Goal: Task Accomplishment & Management: Manage account settings

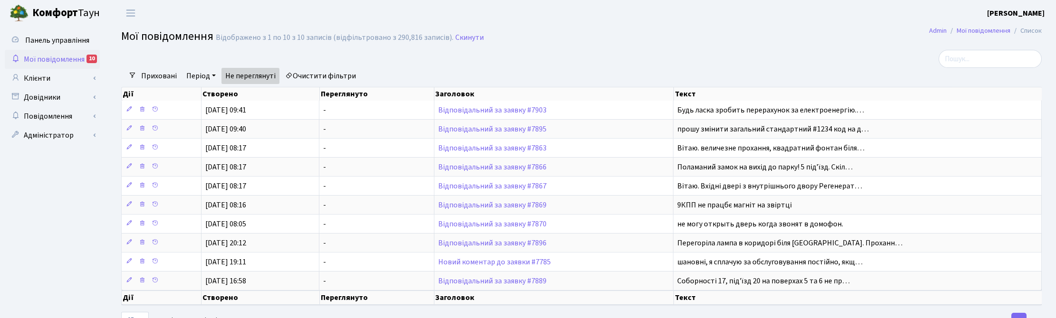
select select "25"
click at [41, 82] on link "Клієнти" at bounding box center [52, 78] width 95 height 19
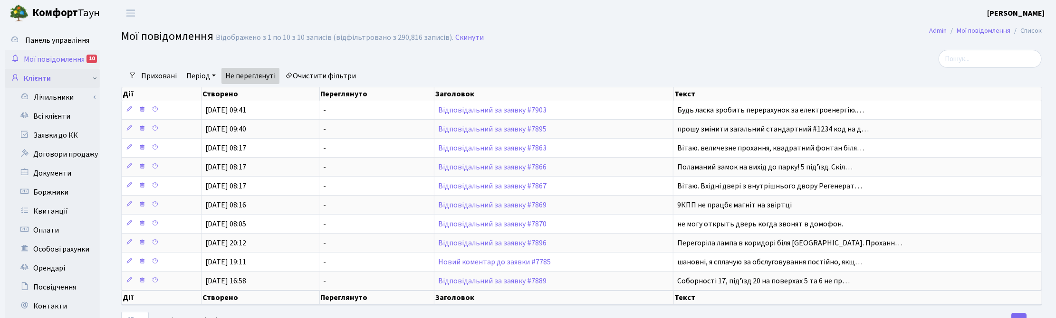
click at [31, 77] on link "Клієнти" at bounding box center [52, 78] width 95 height 19
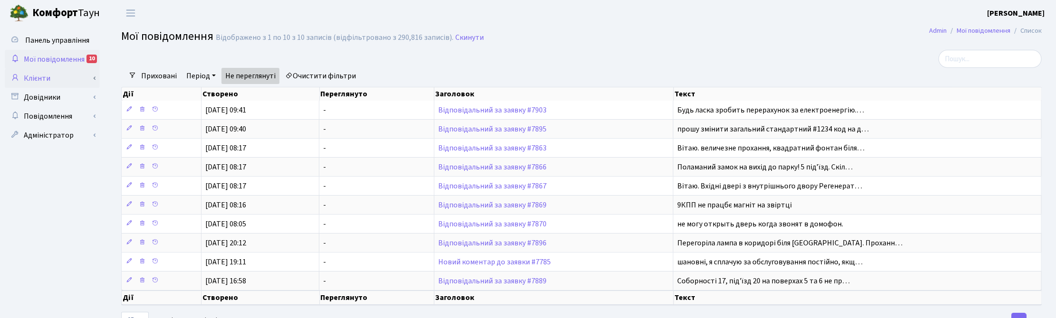
click at [47, 78] on link "Клієнти" at bounding box center [52, 78] width 95 height 19
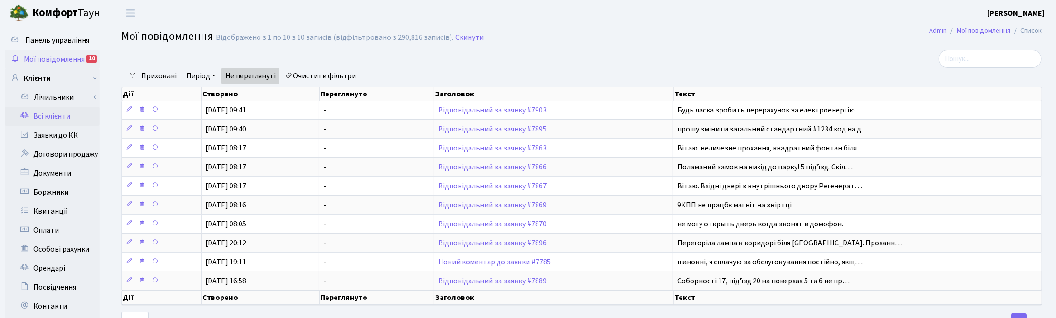
click at [45, 117] on link "Всі клієнти" at bounding box center [52, 116] width 95 height 19
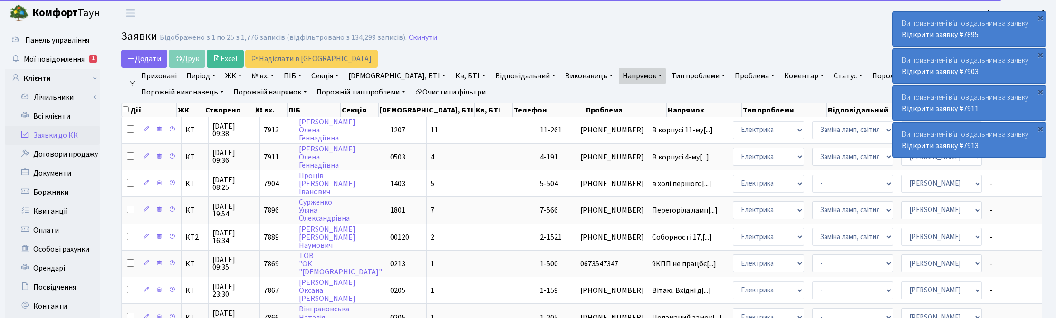
select select "25"
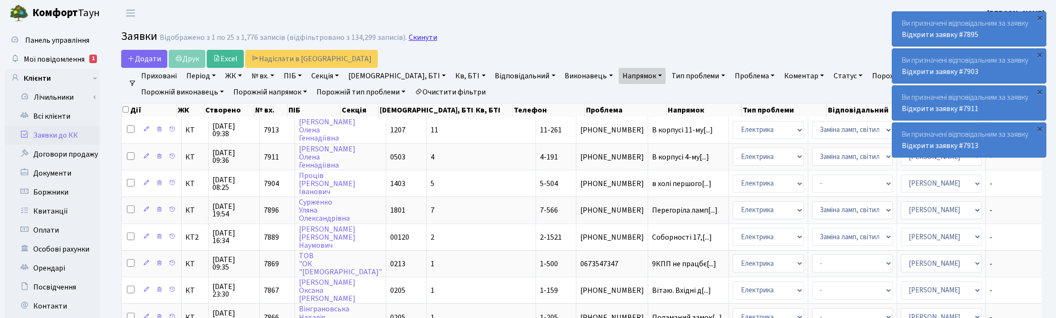
click at [415, 36] on link "Скинути" at bounding box center [423, 37] width 29 height 9
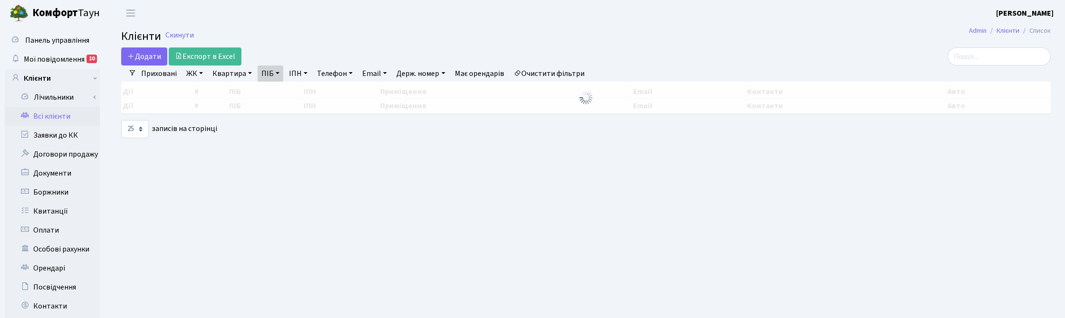
select select "25"
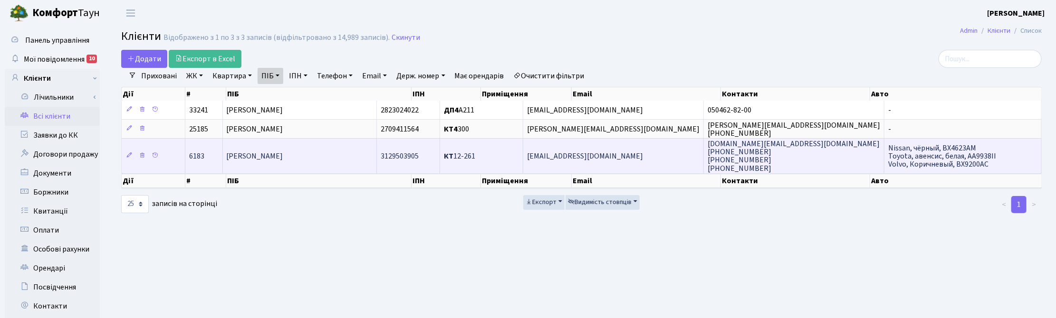
click at [336, 163] on td "Ковальська Олена Володимирівна" at bounding box center [300, 155] width 154 height 35
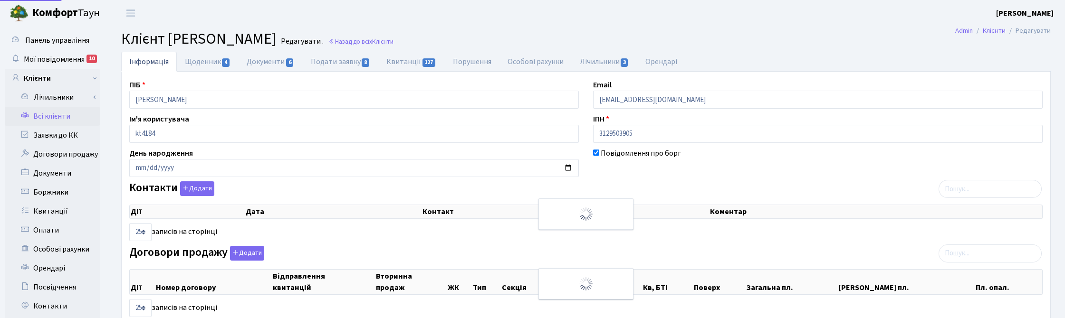
select select "25"
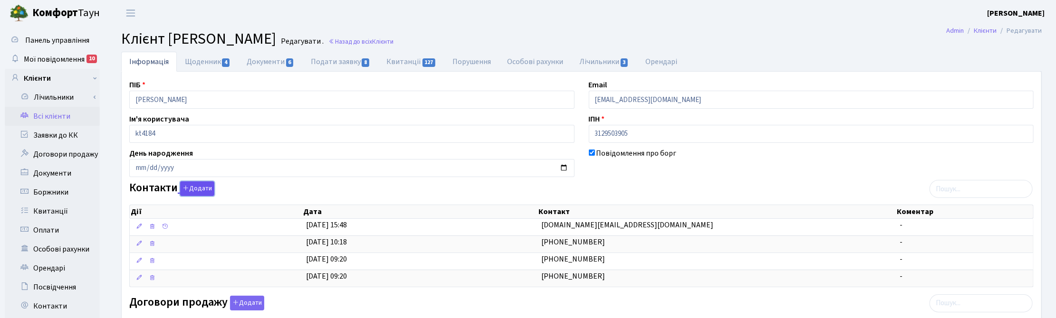
click at [196, 188] on button "Додати" at bounding box center [197, 189] width 34 height 15
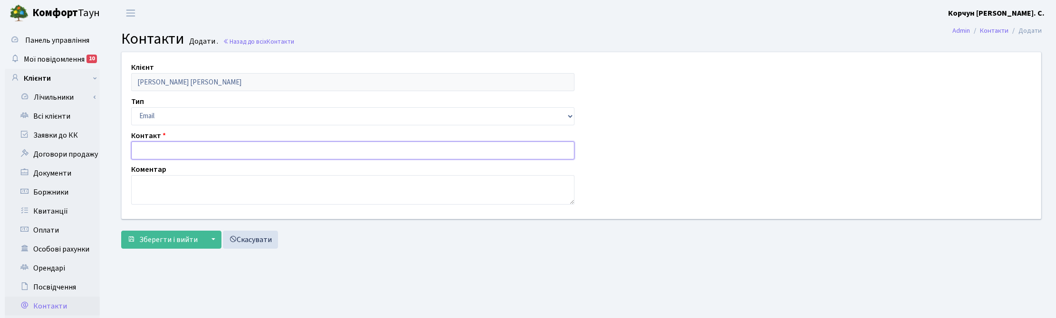
click at [155, 151] on input "text" at bounding box center [352, 151] width 443 height 18
paste input "[PERSON_NAME] <[EMAIL_ADDRESS][DOMAIN_NAME]>"
type input "[PERSON_NAME] <[EMAIL_ADDRESS][DOMAIN_NAME]>"
click at [149, 191] on textarea at bounding box center [352, 189] width 443 height 29
paste textarea "Evgenia Kovalska <evgeniako27@gmail.com>"
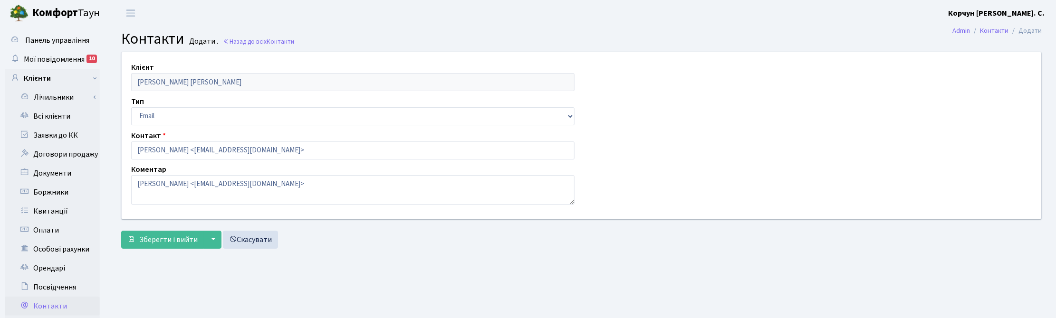
click at [1049, 38] on nav "Admin Контакти Додати" at bounding box center [997, 31] width 118 height 20
drag, startPoint x: 190, startPoint y: 184, endPoint x: 364, endPoint y: 193, distance: 173.7
click at [364, 193] on textarea "Evgenia Kovalska <evgeniako27@gmail.com>" at bounding box center [352, 189] width 443 height 29
type textarea "Evgenia Kovalska - сестра"
click at [193, 149] on input "Evgenia Kovalska <evgeniako27@gmail.com>" at bounding box center [352, 151] width 443 height 18
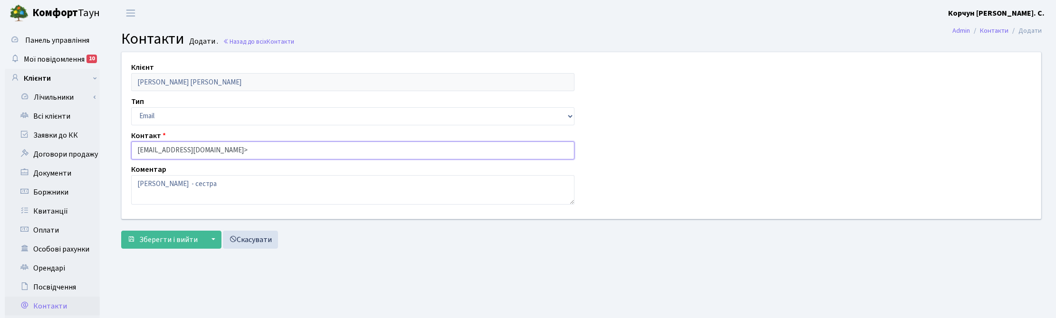
click at [226, 143] on input "evgeniako27@gmail.com>" at bounding box center [352, 151] width 443 height 18
type input "evgeniako27@gmail.com"
click at [161, 234] on button "Зберегти і вийти" at bounding box center [162, 240] width 83 height 18
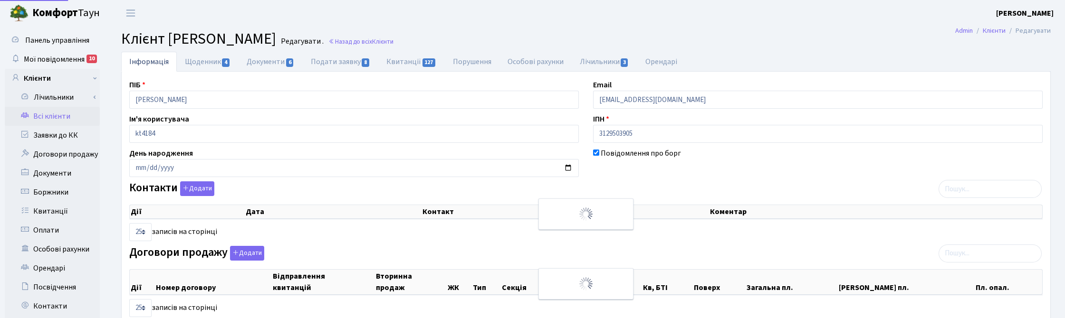
select select "25"
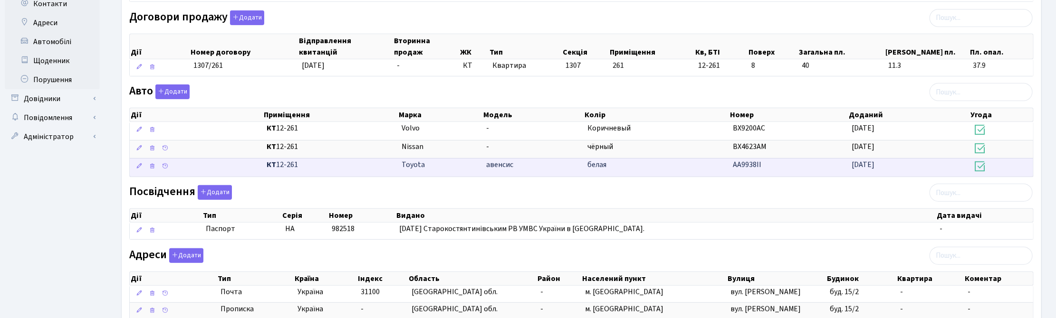
scroll to position [377, 0]
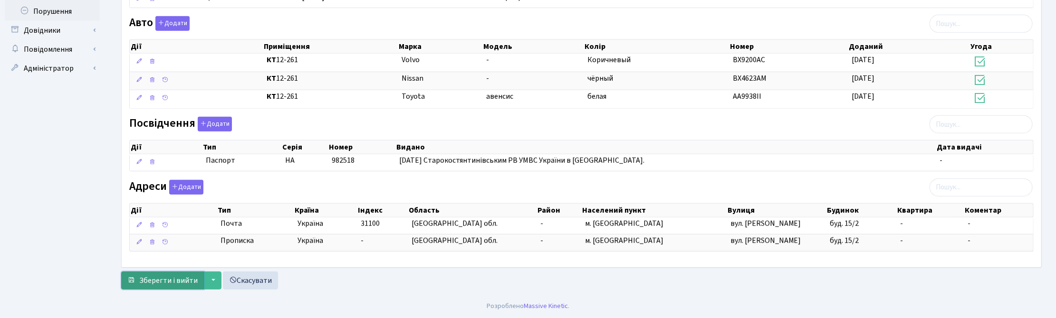
click at [152, 279] on span "Зберегти і вийти" at bounding box center [168, 281] width 58 height 10
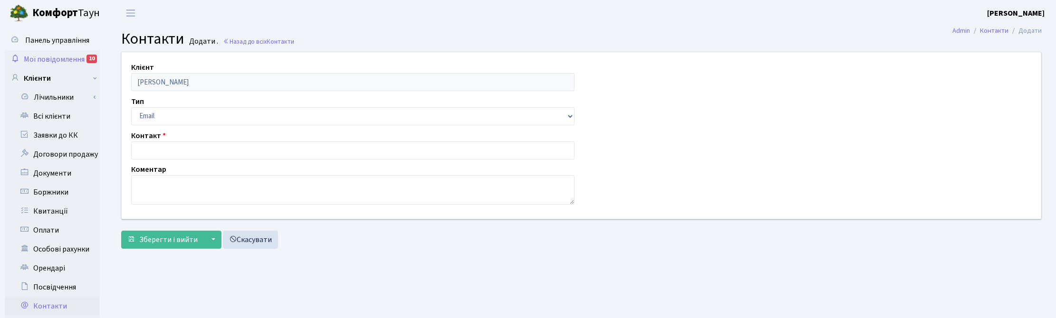
click at [50, 56] on span "Мої повідомлення" at bounding box center [54, 59] width 61 height 10
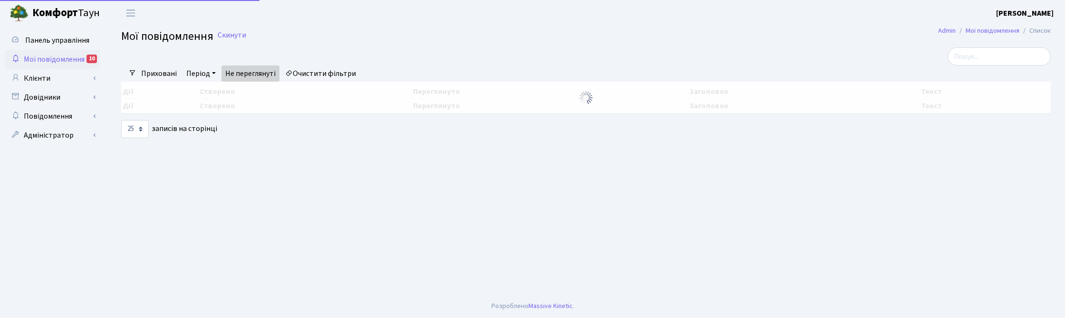
select select "25"
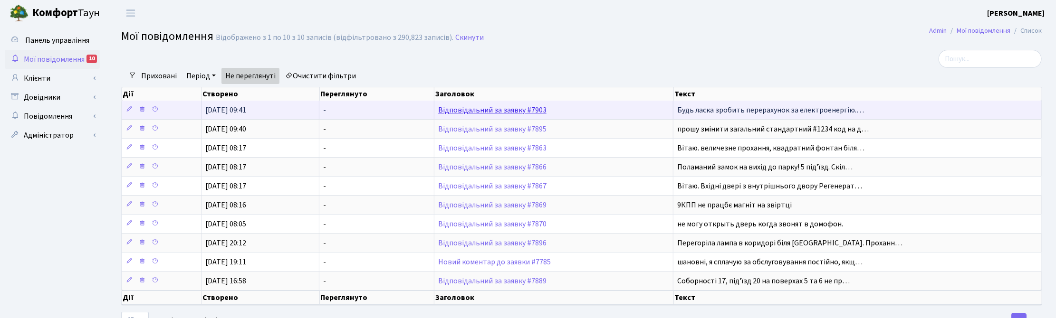
click at [473, 110] on link "Відповідальний за заявку #7903" at bounding box center [492, 110] width 108 height 10
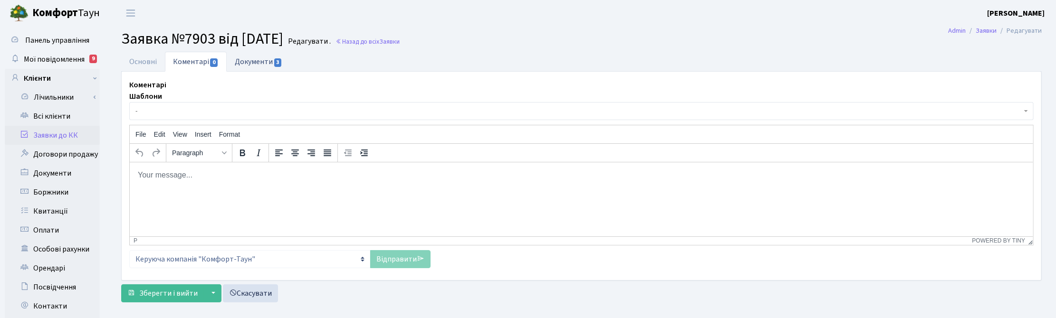
click at [250, 60] on link "Документи 3" at bounding box center [259, 61] width 64 height 19
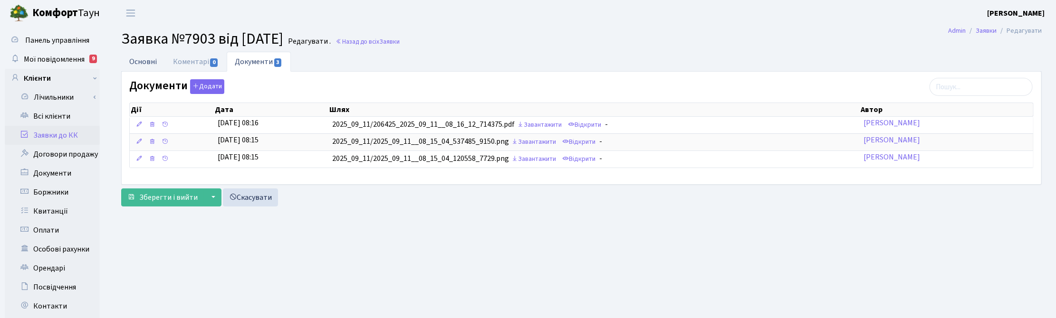
click at [136, 60] on link "Основні" at bounding box center [143, 61] width 44 height 19
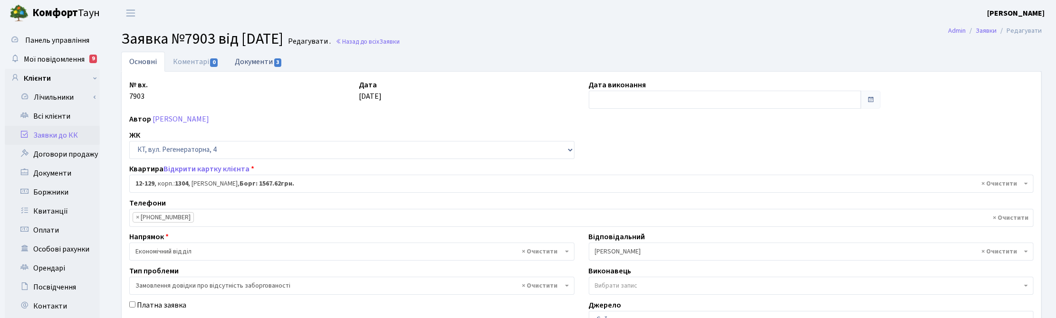
click at [246, 62] on link "Документи 3" at bounding box center [259, 61] width 64 height 19
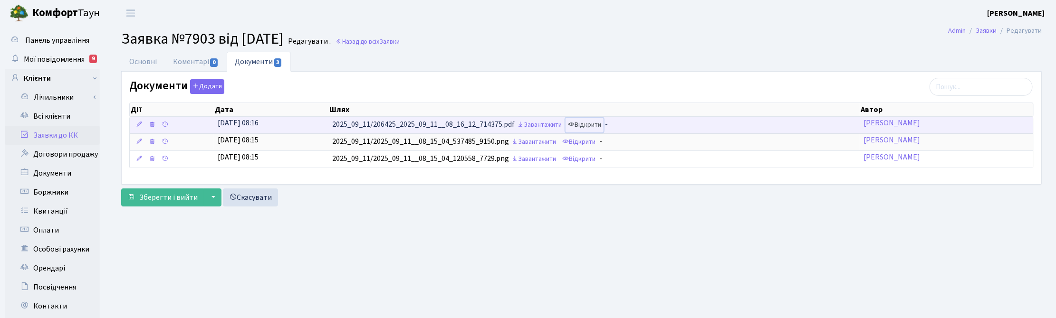
click at [585, 125] on link "Відкрити" at bounding box center [585, 125] width 38 height 15
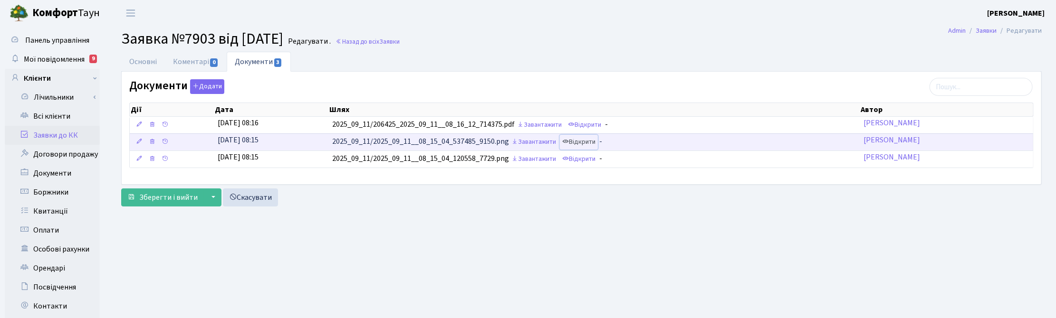
click at [597, 143] on link "Відкрити" at bounding box center [579, 142] width 38 height 15
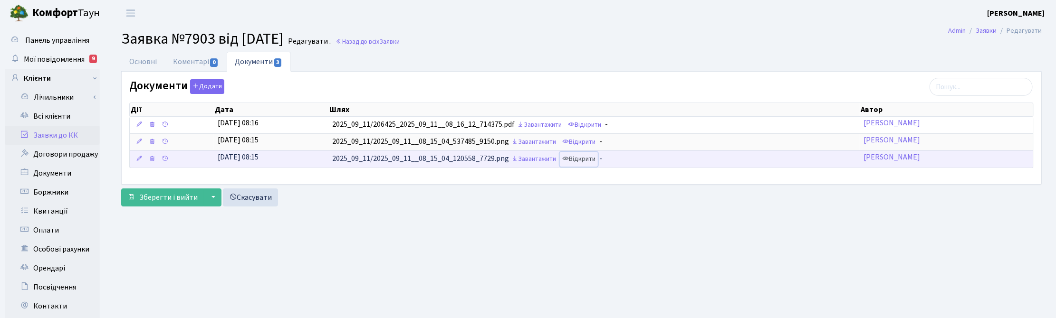
click at [580, 159] on link "Відкрити" at bounding box center [579, 159] width 38 height 15
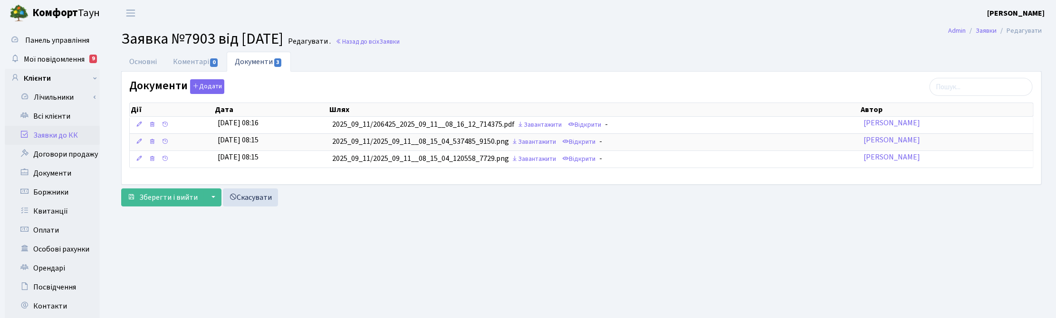
click at [682, 246] on main "Admin Заявки Редагувати Заявка №7903 від 11.09.2025 Редагувати . Назад до всіх …" at bounding box center [581, 240] width 949 height 428
click at [190, 64] on link "Коментарі 0" at bounding box center [196, 61] width 62 height 19
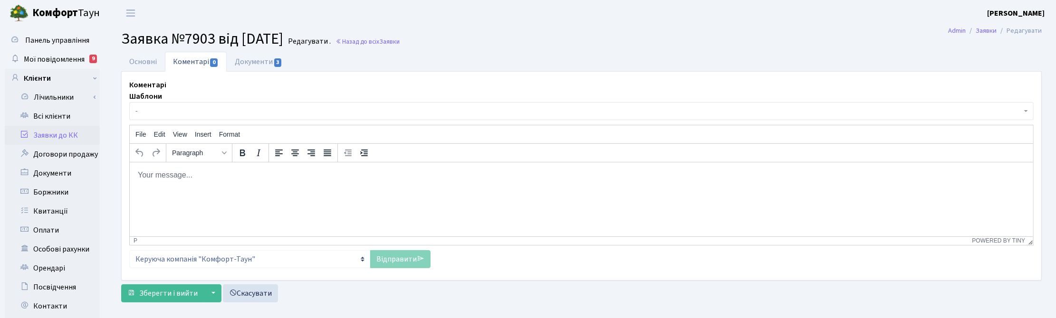
click at [1003, 188] on html at bounding box center [580, 175] width 903 height 26
click at [345, 177] on p "Rich Text Area. Press ALT-0 for help." at bounding box center [581, 175] width 888 height 10
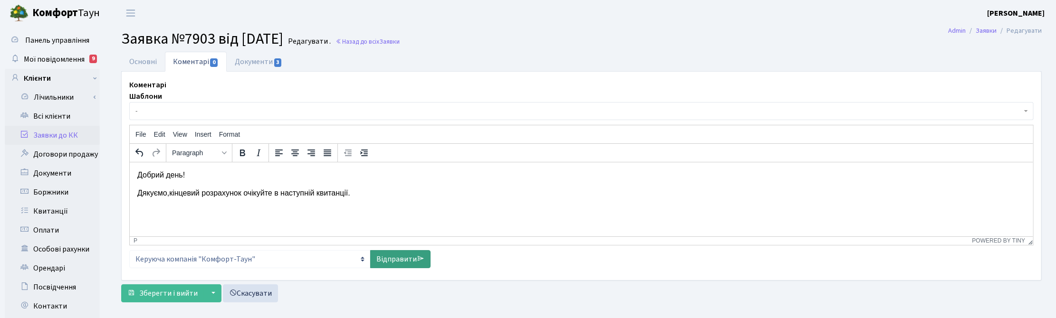
click at [399, 262] on link "Відправити" at bounding box center [400, 259] width 60 height 18
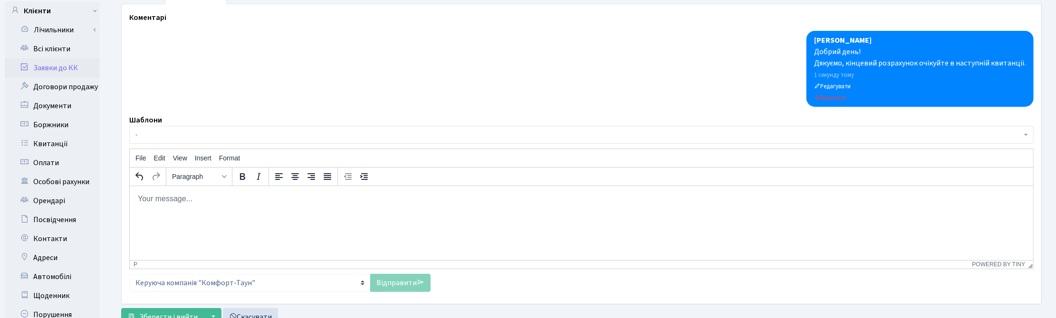
scroll to position [158, 0]
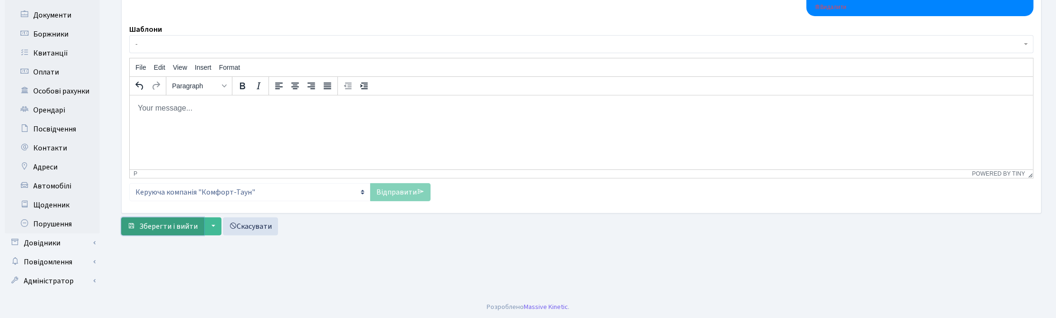
click at [180, 228] on span "Зберегти і вийти" at bounding box center [168, 226] width 58 height 10
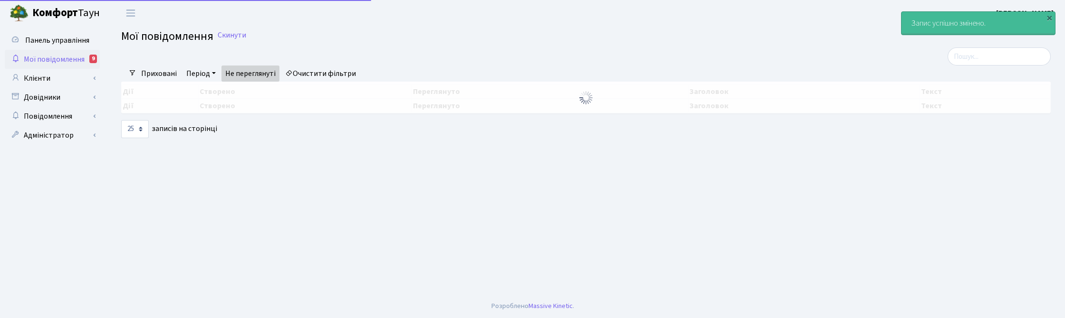
select select "25"
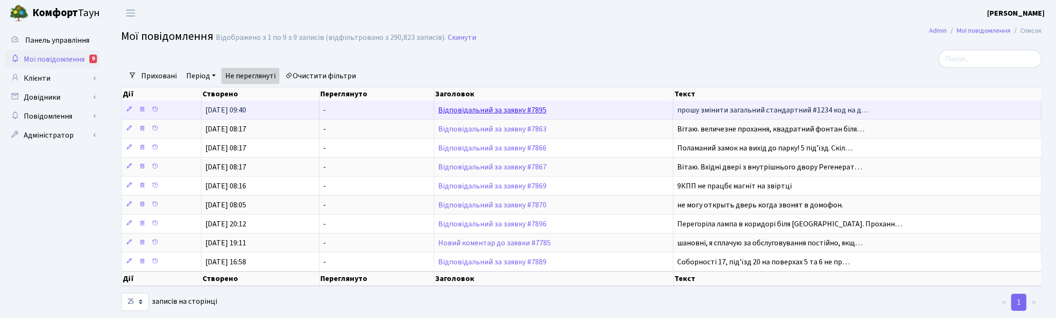
click at [509, 112] on link "Відповідальний за заявку #7895" at bounding box center [492, 110] width 108 height 10
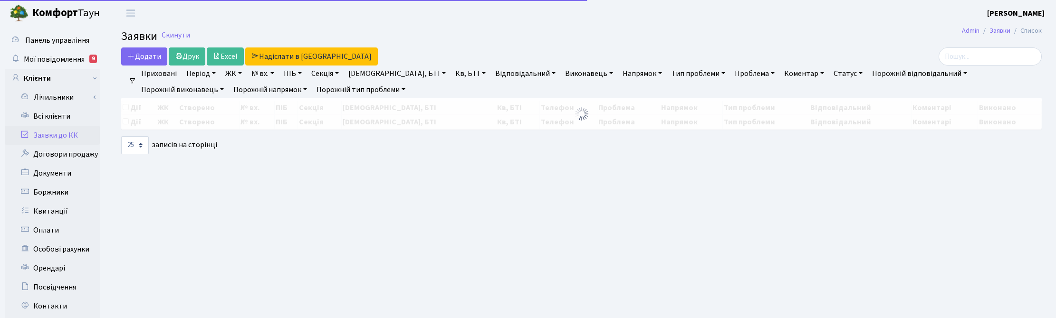
select select "25"
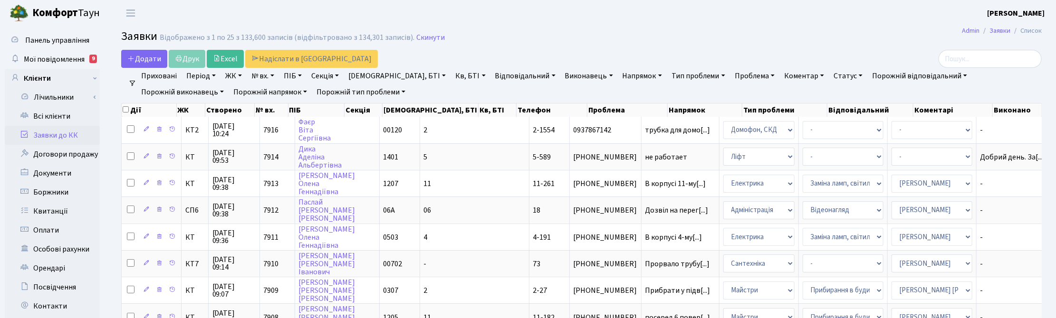
click at [451, 77] on link "Кв, БТІ" at bounding box center [470, 76] width 38 height 16
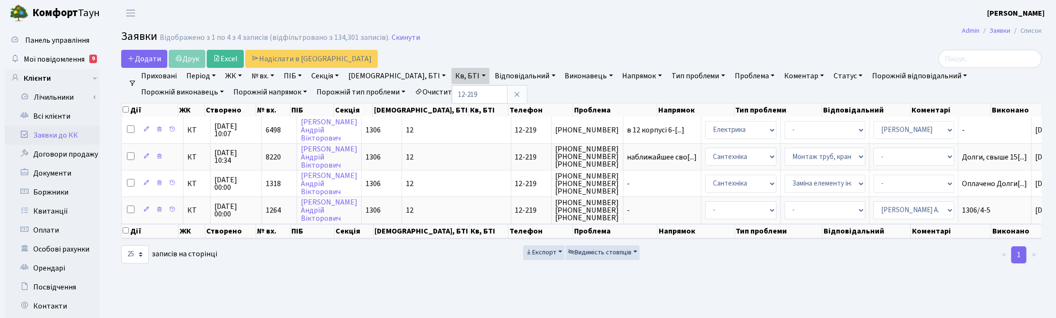
click at [594, 48] on main "Admin Заявки Список Заявки Відображено з 1 по 4 з 4 записів (відфільтровано з 1…" at bounding box center [581, 240] width 949 height 428
click at [451, 77] on link "Кв, БТІ" at bounding box center [470, 76] width 38 height 16
click at [452, 93] on input "12-219" at bounding box center [480, 95] width 56 height 18
type input "12-129"
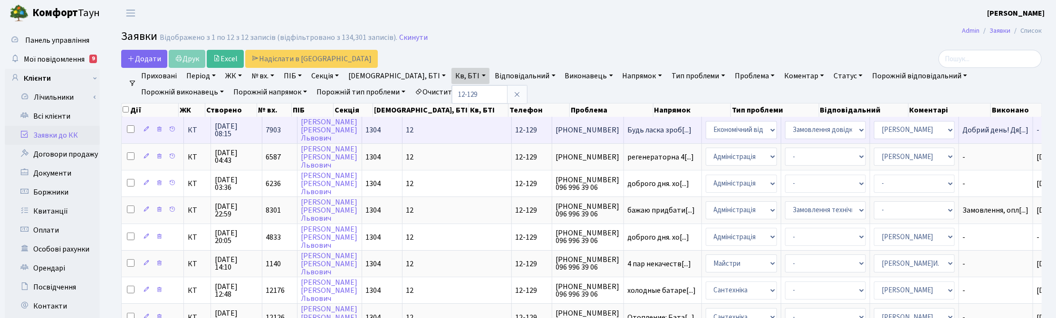
click at [233, 130] on span "11.09.2025 08:15" at bounding box center [236, 130] width 43 height 15
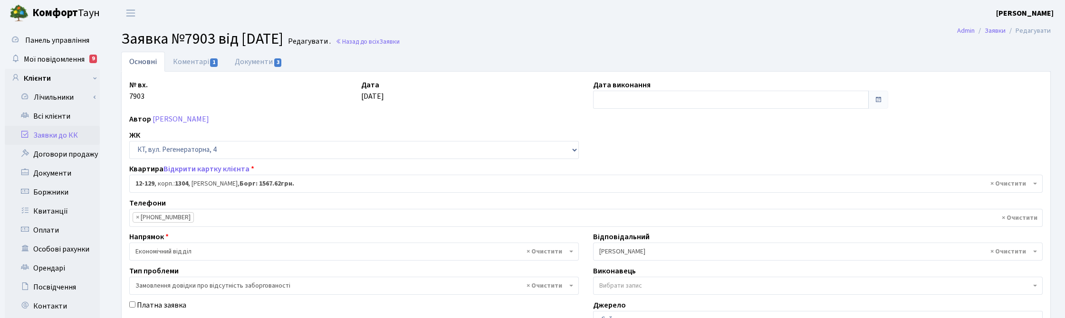
select select "7236"
select select "35"
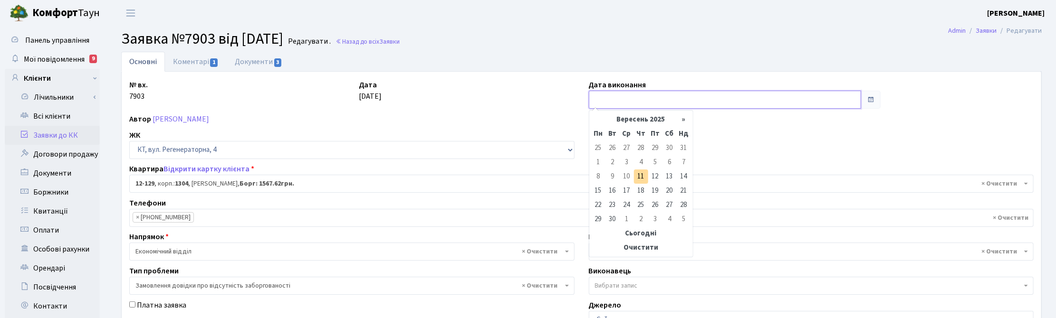
click at [605, 95] on input "text" at bounding box center [725, 100] width 272 height 18
click at [643, 176] on td "11" at bounding box center [641, 177] width 14 height 14
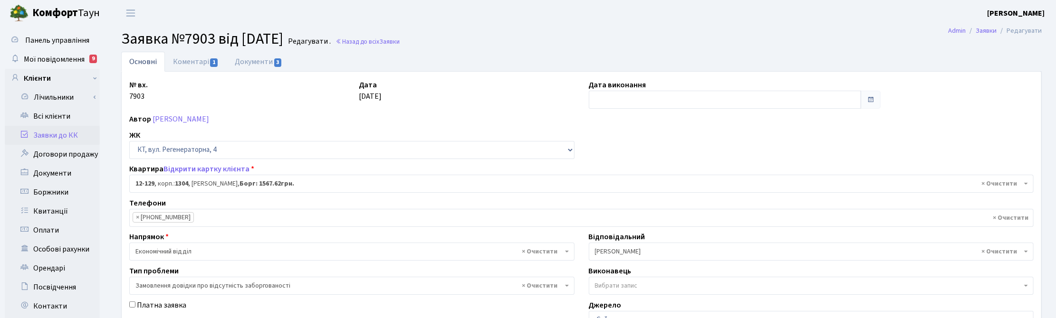
type input "[DATE]"
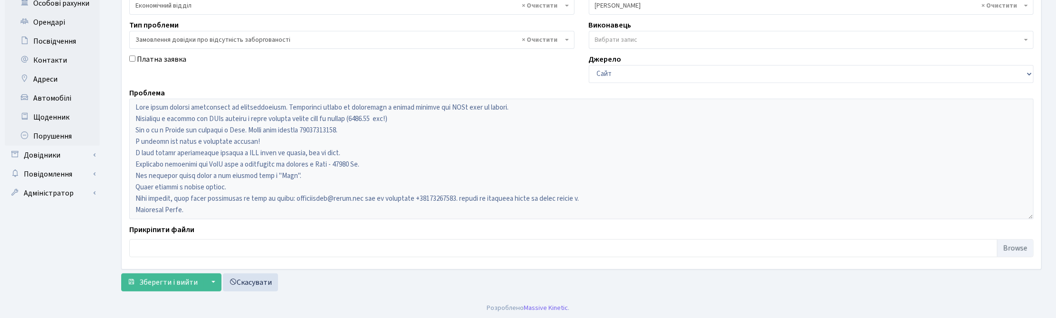
scroll to position [249, 0]
click at [160, 284] on span "Зберегти і вийти" at bounding box center [168, 281] width 58 height 10
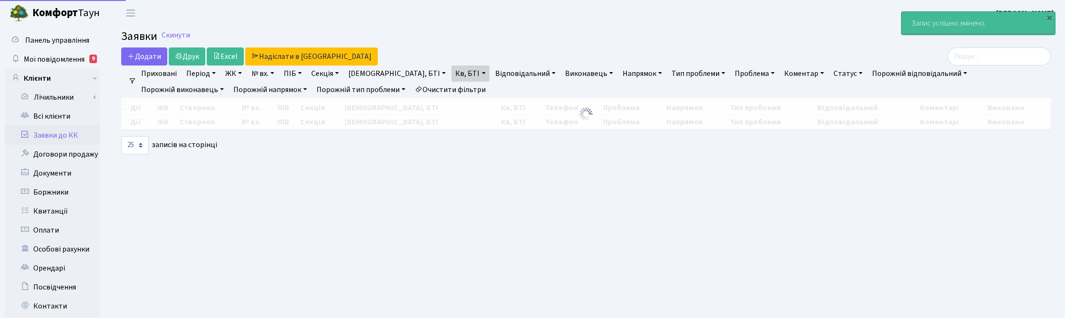
select select "25"
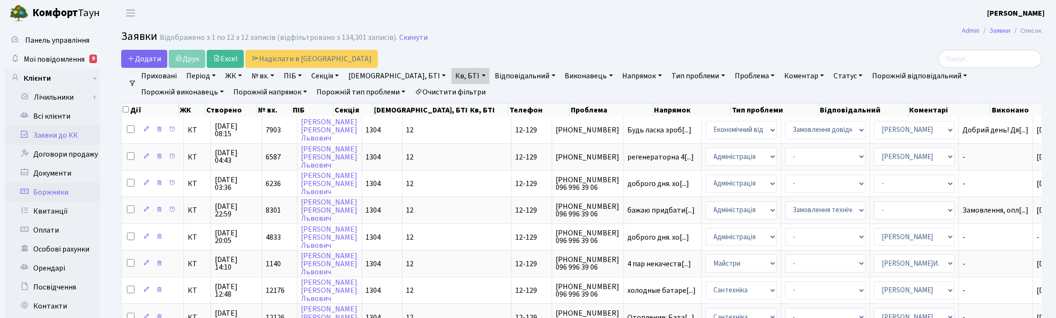
click at [60, 192] on link "Боржники" at bounding box center [52, 192] width 95 height 19
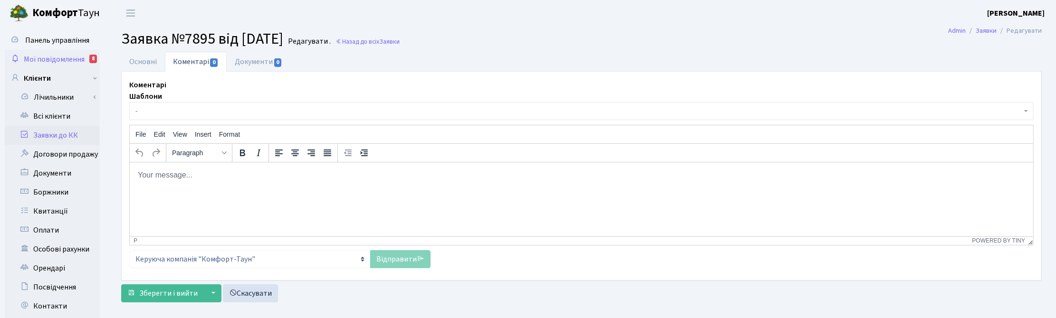
click at [56, 59] on span "Мої повідомлення" at bounding box center [54, 59] width 61 height 10
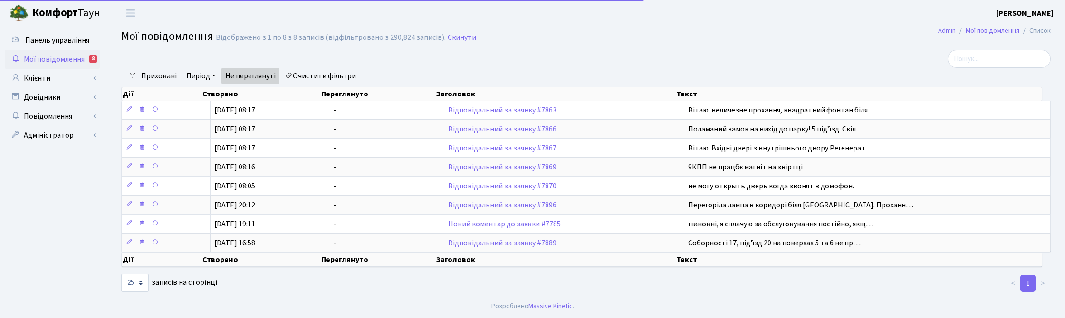
select select "25"
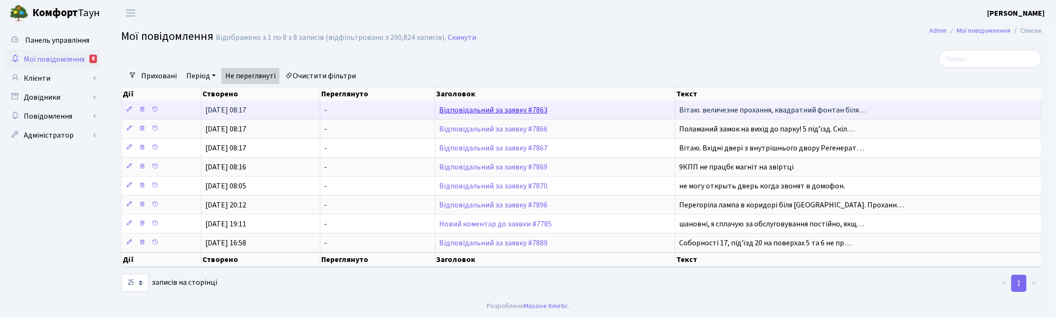
click at [523, 109] on link "Відповідальний за заявку #7863" at bounding box center [493, 110] width 108 height 10
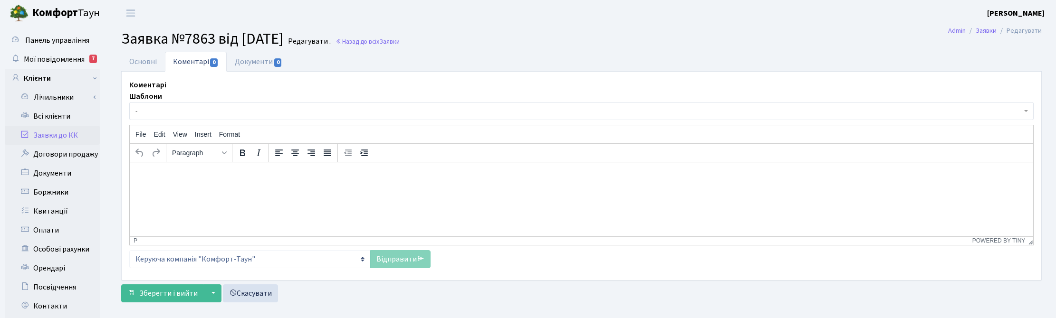
select select "199"
click at [146, 60] on link "Основні" at bounding box center [143, 61] width 44 height 19
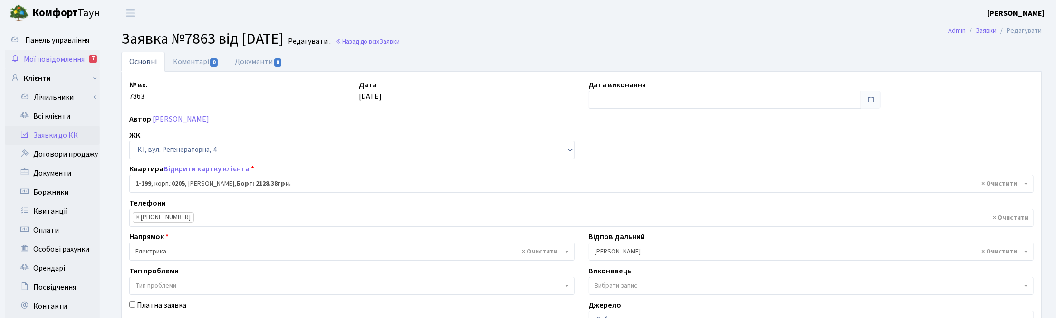
drag, startPoint x: 70, startPoint y: 56, endPoint x: 80, endPoint y: 60, distance: 10.4
click at [70, 56] on span "Мої повідомлення" at bounding box center [54, 59] width 61 height 10
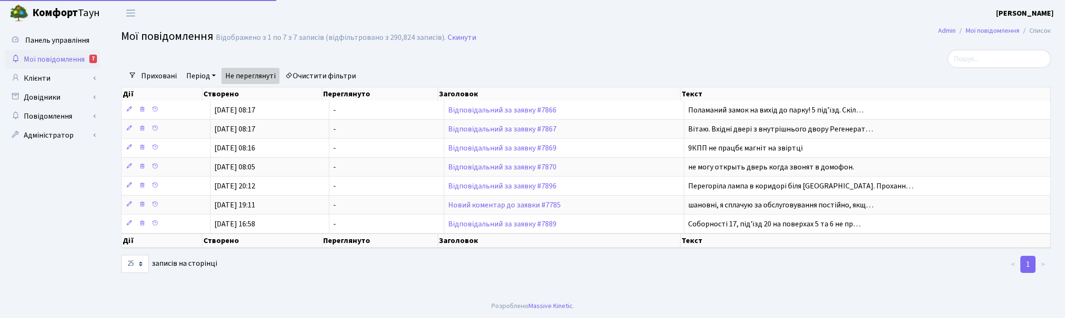
select select "25"
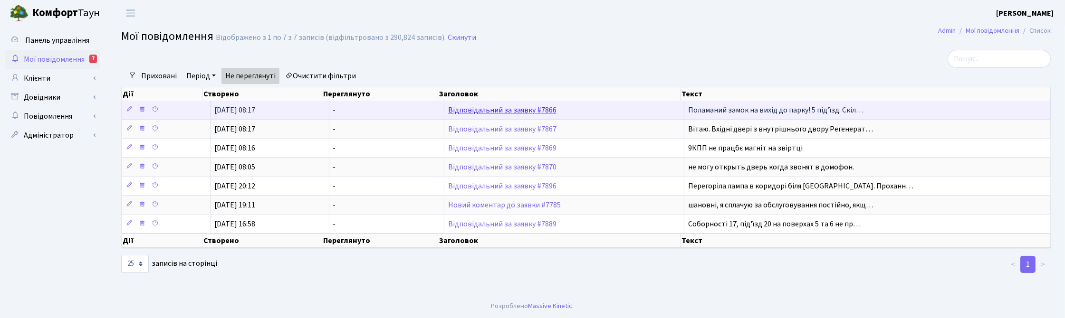
click at [509, 110] on link "Відповідальний за заявку #7866" at bounding box center [502, 110] width 108 height 10
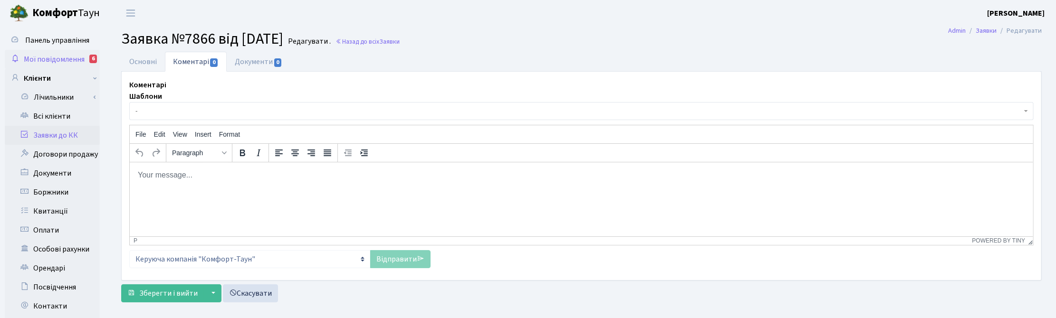
click at [69, 58] on span "Мої повідомлення" at bounding box center [54, 59] width 61 height 10
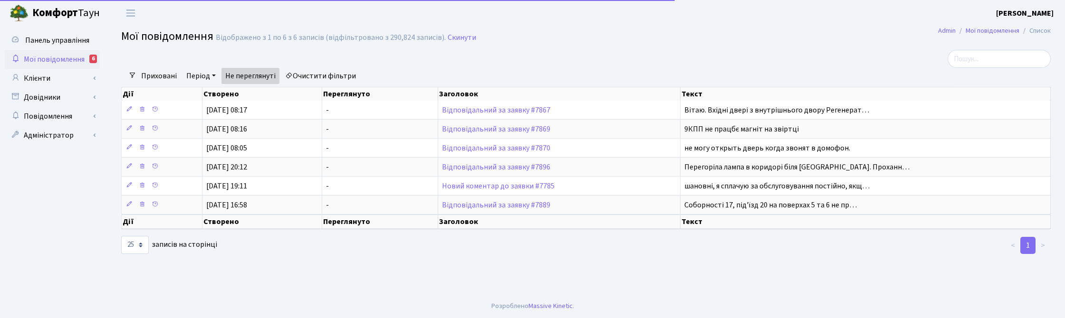
select select "25"
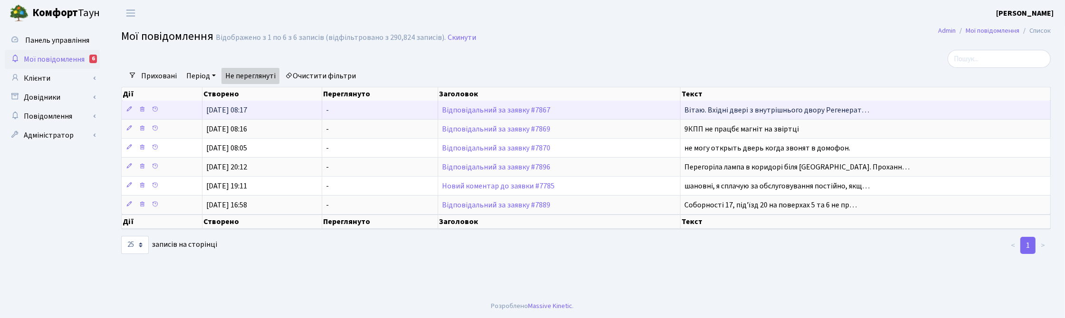
click at [730, 110] on span "Вітаю. Вхідні двері з внутрішнього двору Регенерат…" at bounding box center [776, 110] width 185 height 10
click at [770, 107] on span "Вітаю. Вхідні двері з внутрішнього двору Регенерат…" at bounding box center [776, 110] width 185 height 10
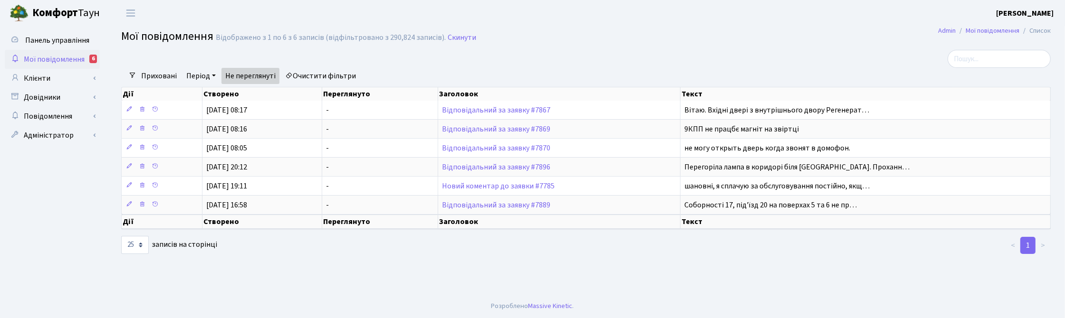
click at [31, 58] on span "Мої повідомлення" at bounding box center [54, 59] width 61 height 10
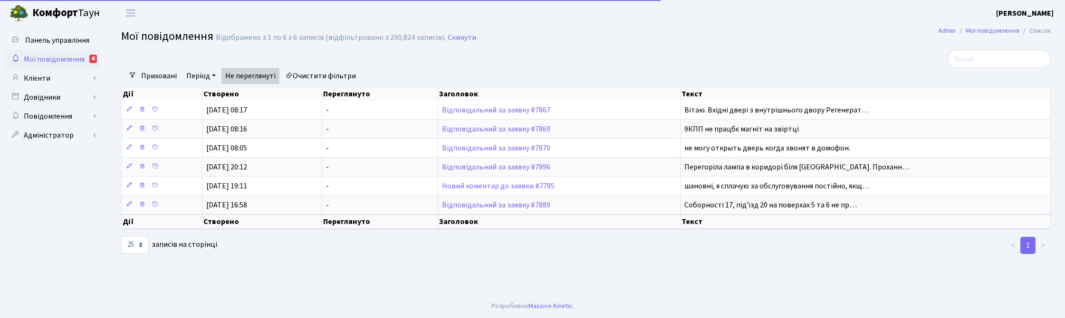
select select "25"
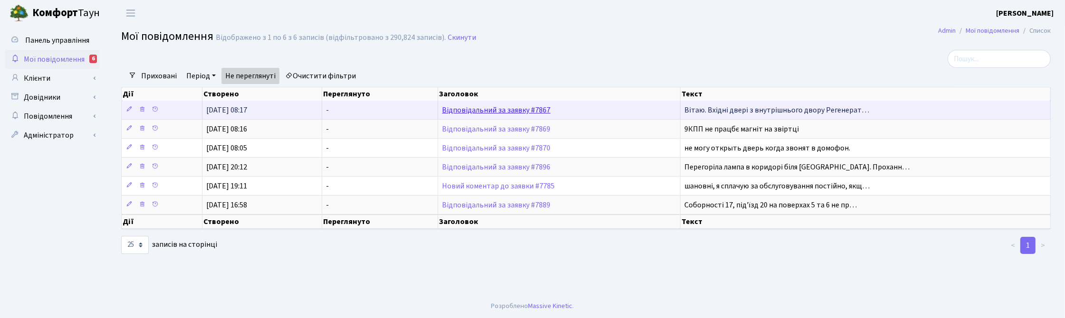
click at [478, 112] on link "Відповідальний за заявку #7867" at bounding box center [496, 110] width 108 height 10
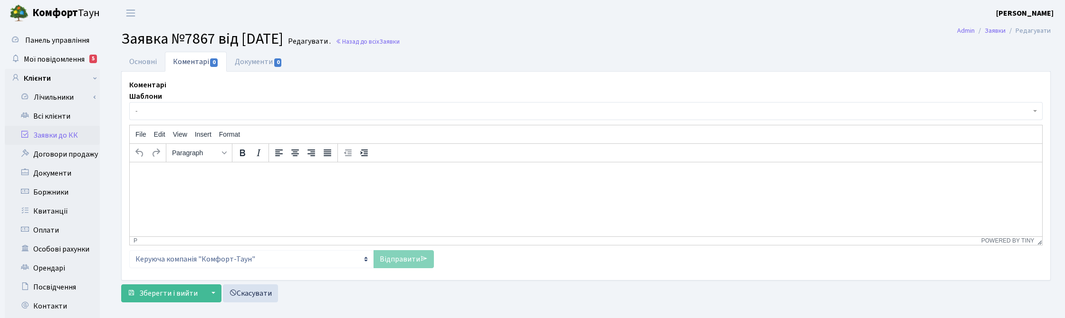
select select "159"
click at [134, 59] on link "Основні" at bounding box center [143, 61] width 44 height 19
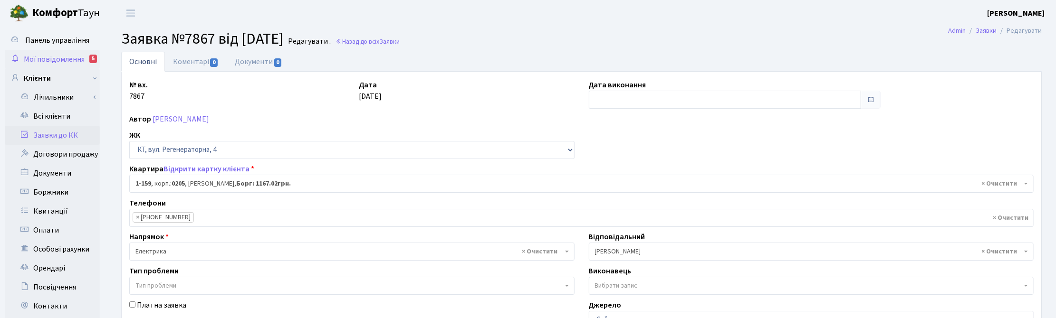
click at [67, 60] on span "Мої повідомлення" at bounding box center [54, 59] width 61 height 10
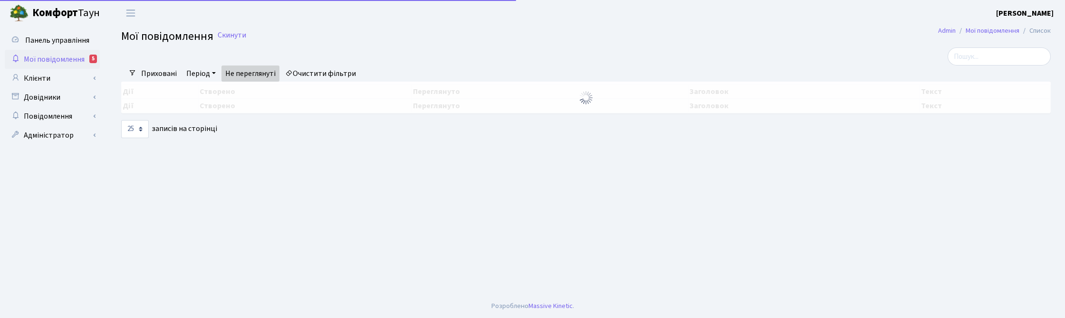
select select "25"
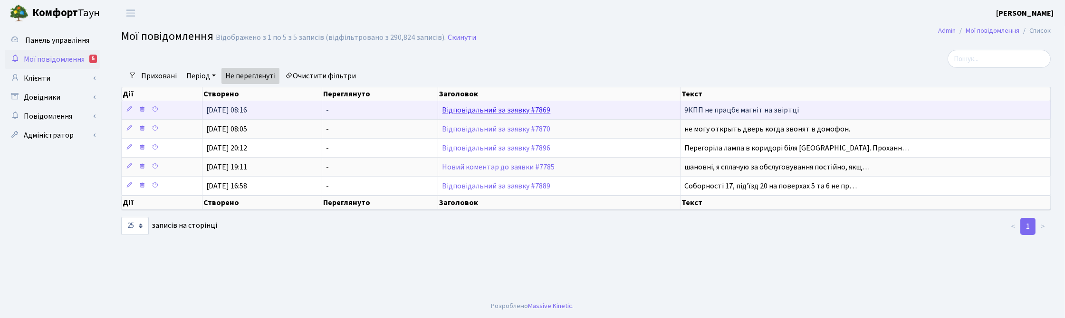
click at [500, 114] on link "Відповідальний за заявку #7869" at bounding box center [496, 110] width 108 height 10
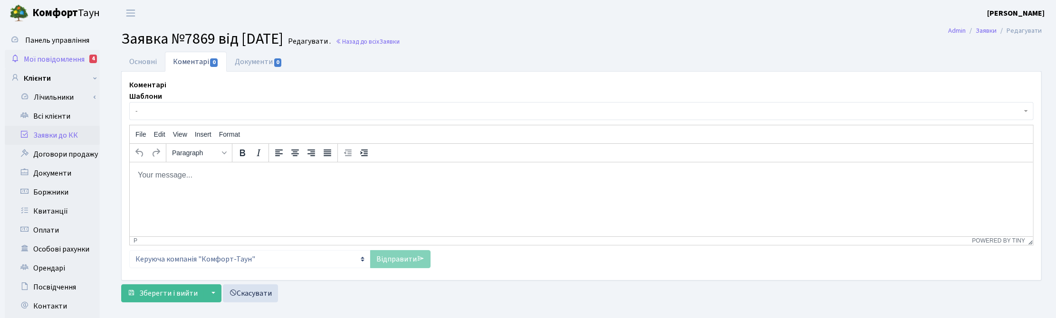
click at [67, 55] on span "Мої повідомлення" at bounding box center [54, 59] width 61 height 10
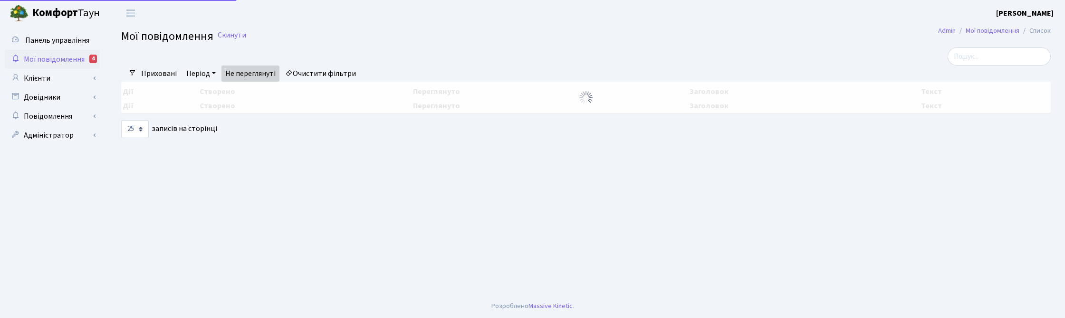
select select "25"
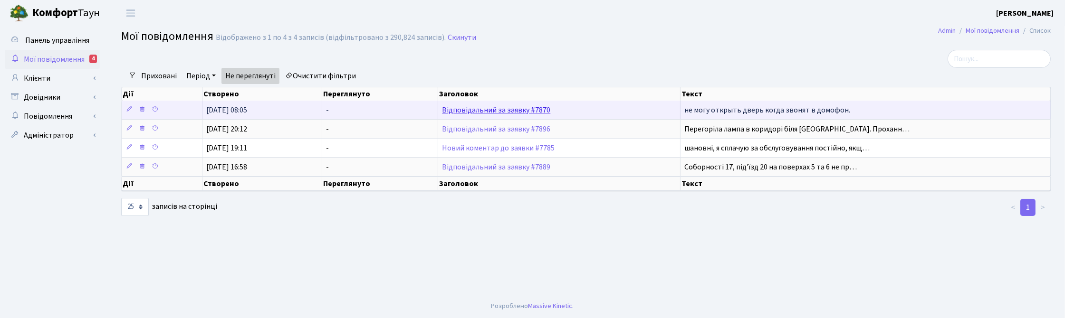
click at [509, 109] on link "Відповідальний за заявку #7870" at bounding box center [496, 110] width 108 height 10
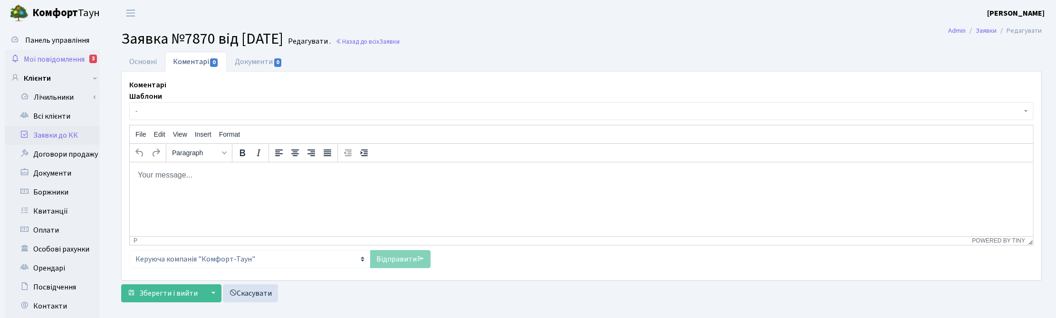
click at [50, 62] on span "Мої повідомлення" at bounding box center [54, 59] width 61 height 10
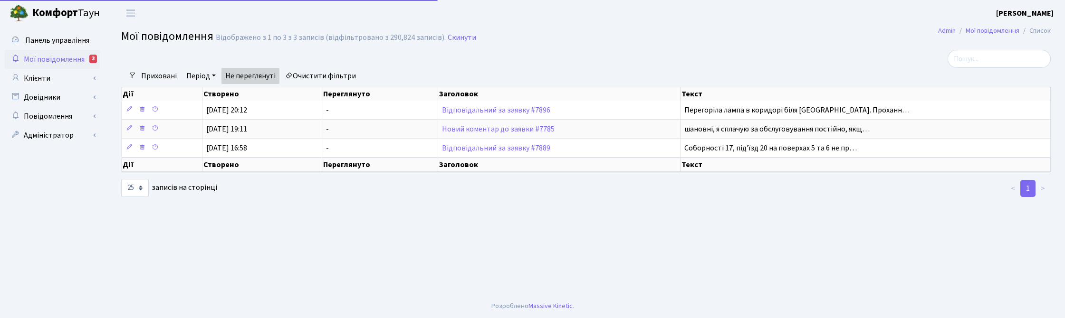
select select "25"
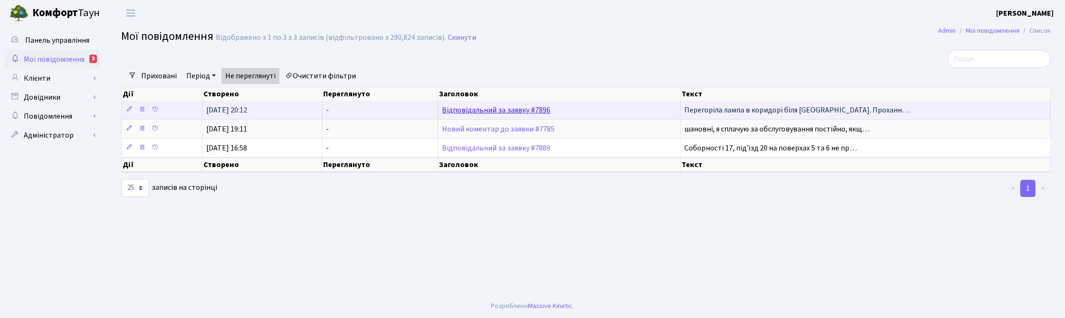
click at [505, 110] on link "Відповідальний за заявку #7896" at bounding box center [496, 110] width 108 height 10
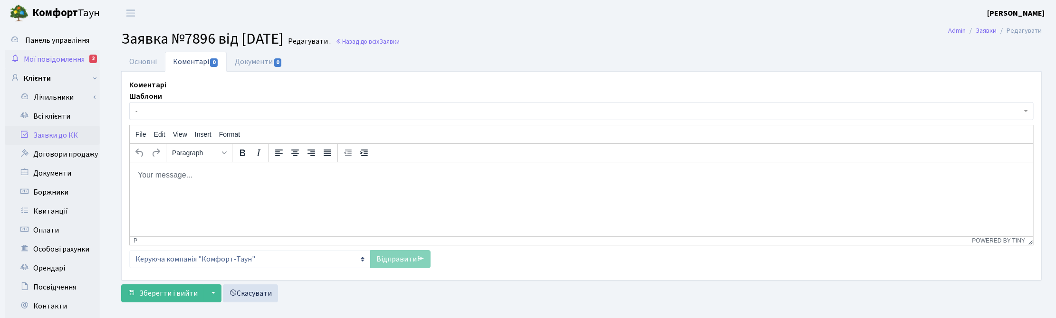
click at [53, 58] on span "Мої повідомлення" at bounding box center [54, 59] width 61 height 10
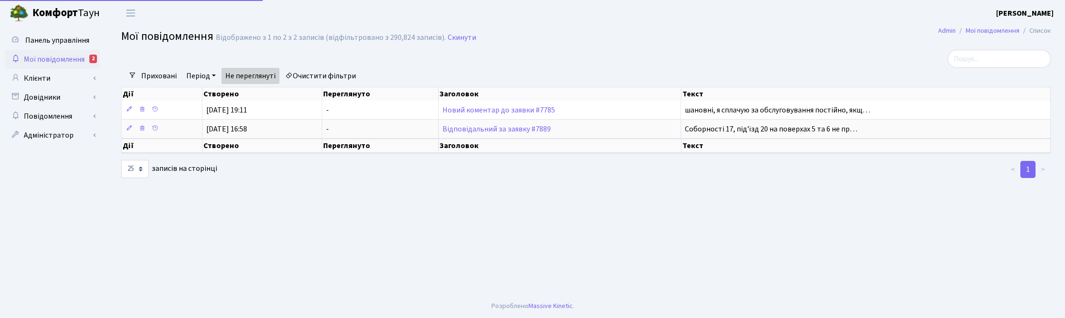
select select "25"
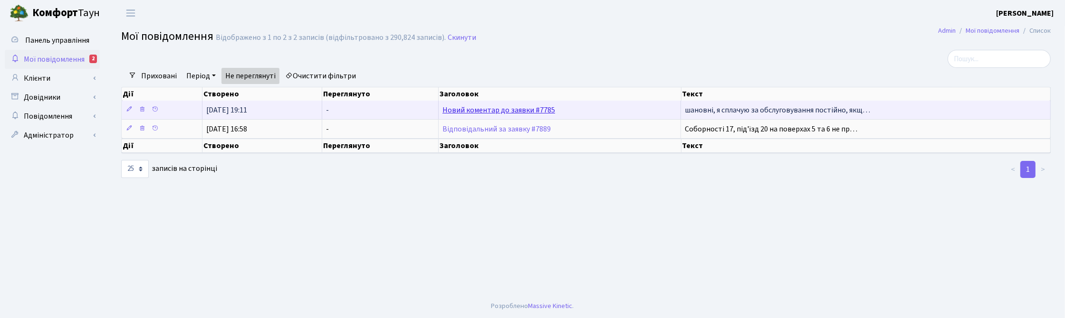
click at [508, 113] on link "Новий коментар до заявки #7785" at bounding box center [498, 110] width 113 height 10
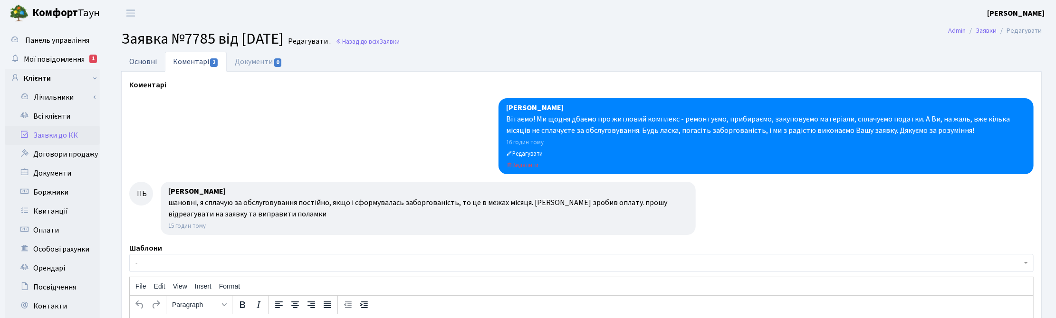
click at [145, 60] on link "Основні" at bounding box center [143, 61] width 44 height 19
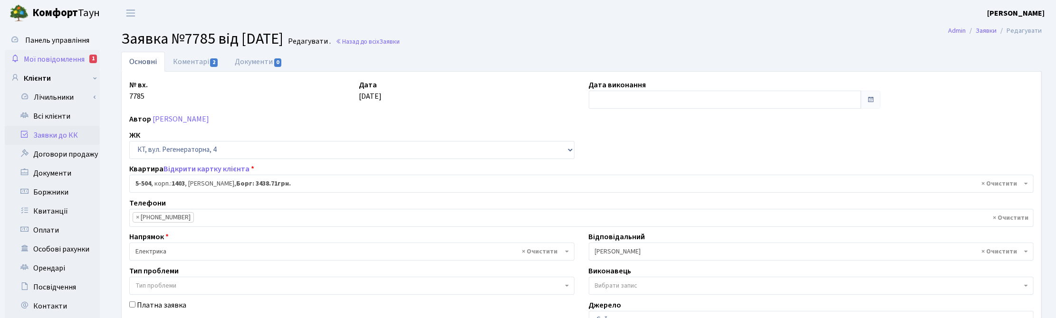
click at [51, 58] on span "Мої повідомлення" at bounding box center [54, 59] width 61 height 10
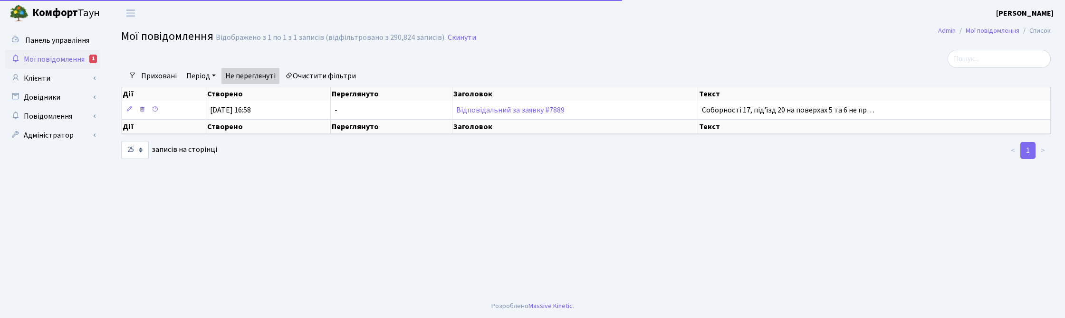
select select "25"
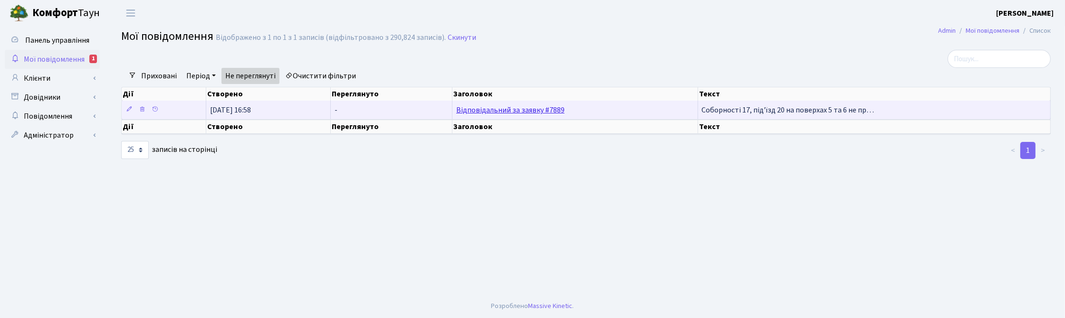
click at [505, 112] on link "Відповідальний за заявку #7889" at bounding box center [510, 110] width 108 height 10
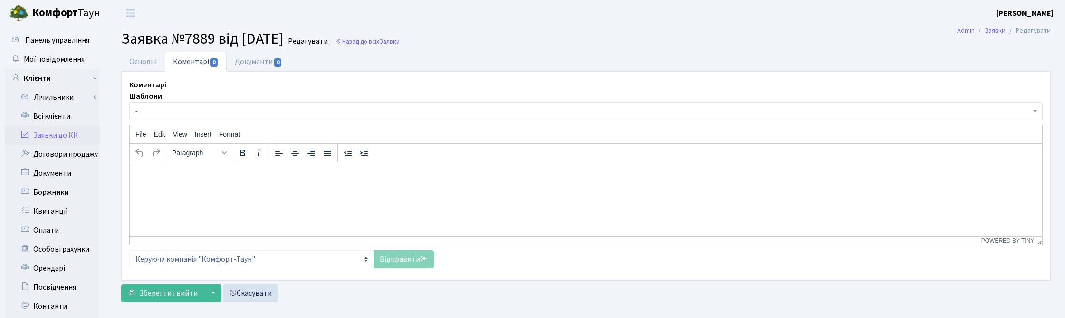
select select "13136"
select select "40"
click at [136, 60] on link "Основні" at bounding box center [143, 61] width 44 height 19
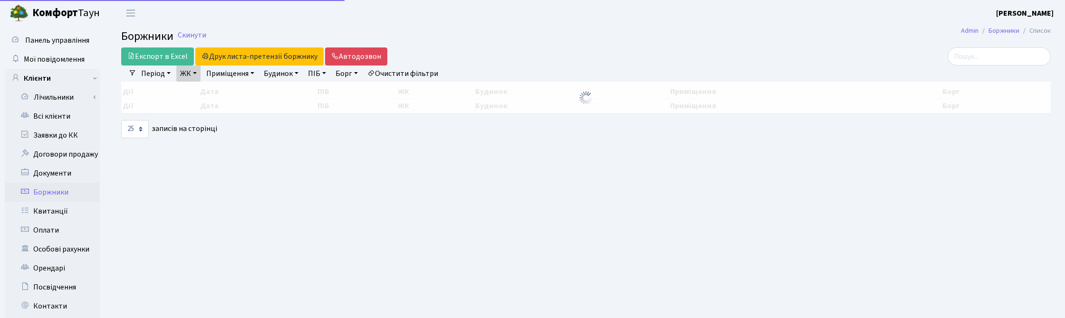
select select "25"
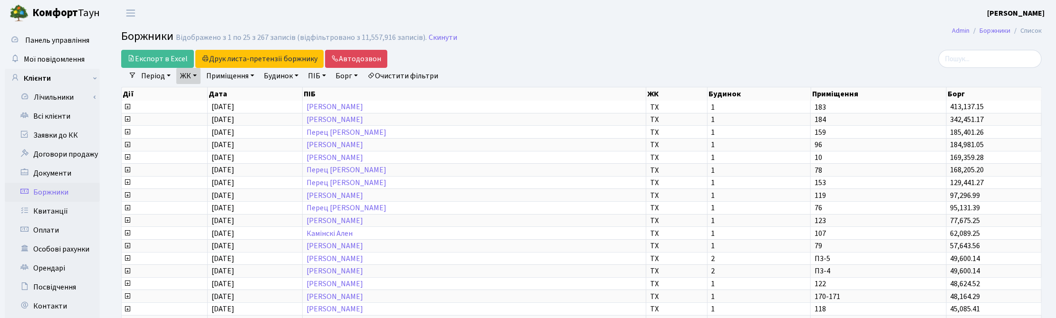
click at [198, 73] on link "ЖК" at bounding box center [188, 76] width 24 height 16
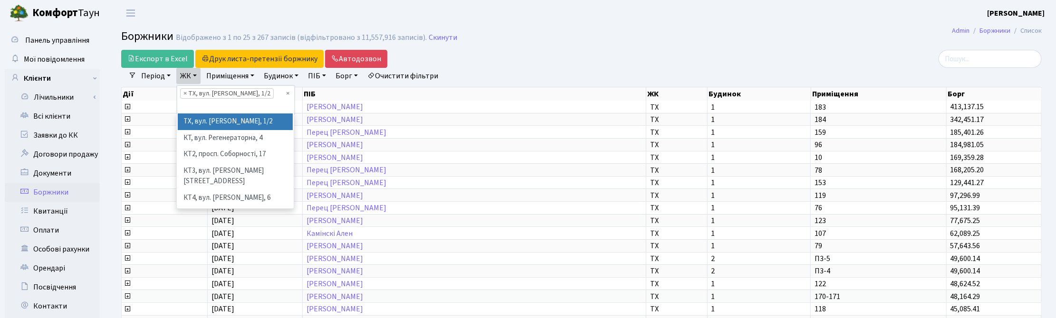
click at [554, 46] on h2 "Боржники Відображено з 1 по 25 з 267 записів (відфільтровано з 11,557,916 запис…" at bounding box center [581, 38] width 921 height 16
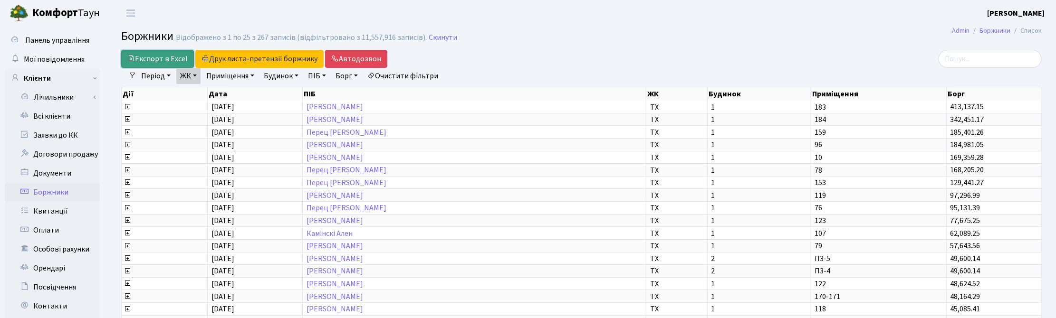
click at [163, 58] on link "Експорт в Excel" at bounding box center [157, 59] width 73 height 18
drag, startPoint x: 761, startPoint y: 65, endPoint x: 804, endPoint y: 53, distance: 43.9
click at [761, 65] on div at bounding box center [893, 59] width 298 height 18
click at [57, 114] on link "Всі клієнти" at bounding box center [52, 116] width 95 height 19
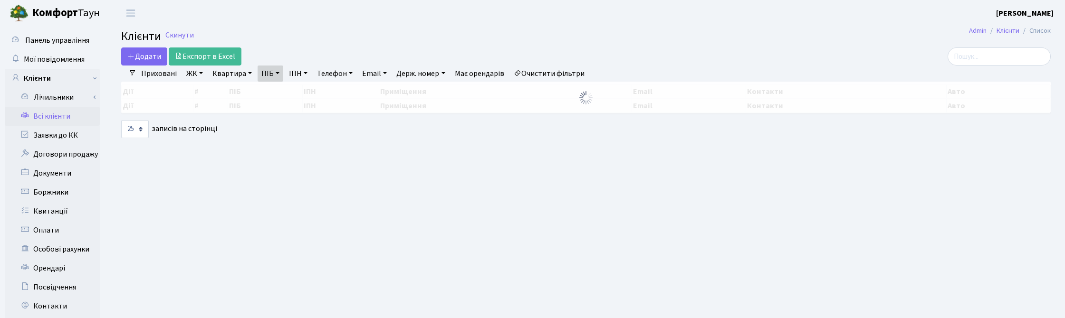
select select "25"
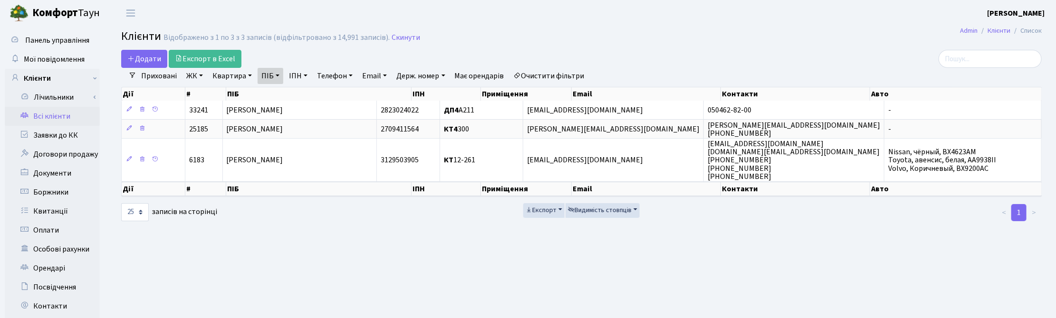
click at [275, 75] on link "ПІБ" at bounding box center [271, 76] width 26 height 16
drag, startPoint x: 319, startPoint y: 99, endPoint x: 258, endPoint y: 86, distance: 62.6
click at [318, 99] on link at bounding box center [323, 95] width 20 height 18
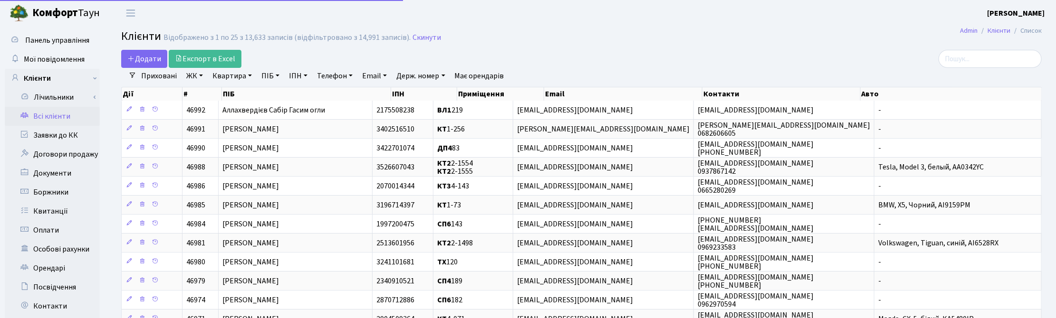
click at [234, 74] on link "Квартира" at bounding box center [232, 76] width 47 height 16
click at [236, 93] on input "text" at bounding box center [237, 95] width 56 height 18
type input "12-112"
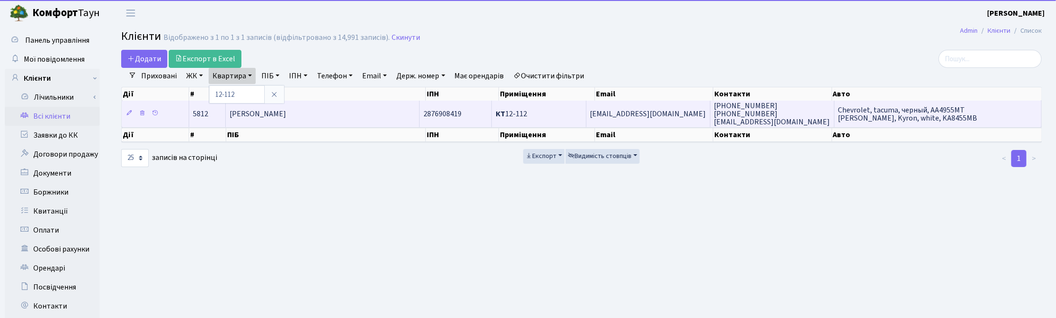
click at [266, 117] on span "[PERSON_NAME]" at bounding box center [258, 114] width 57 height 10
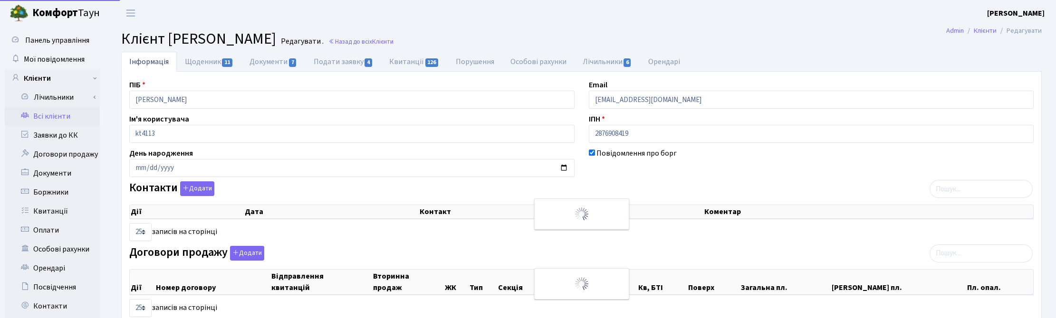
select select "25"
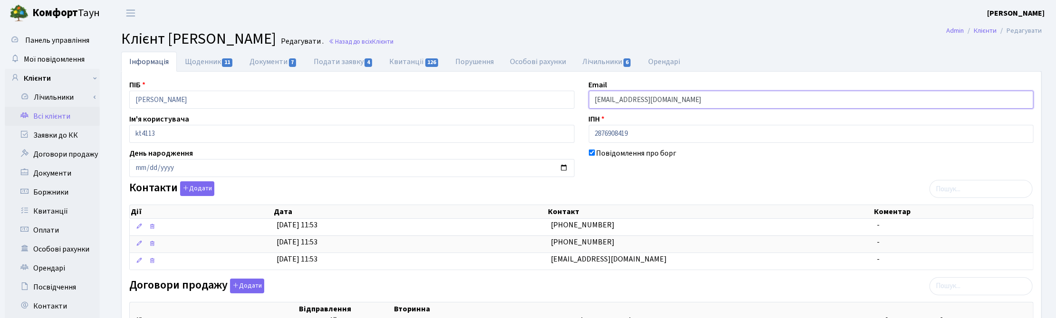
drag, startPoint x: 676, startPoint y: 101, endPoint x: 569, endPoint y: 96, distance: 106.6
